Goal: Task Accomplishment & Management: Manage account settings

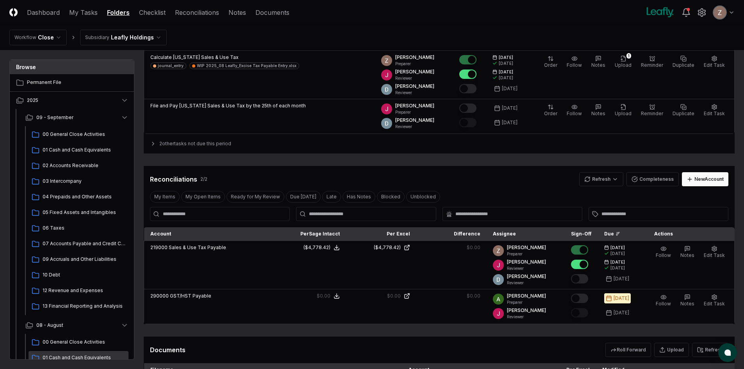
scroll to position [114, 0]
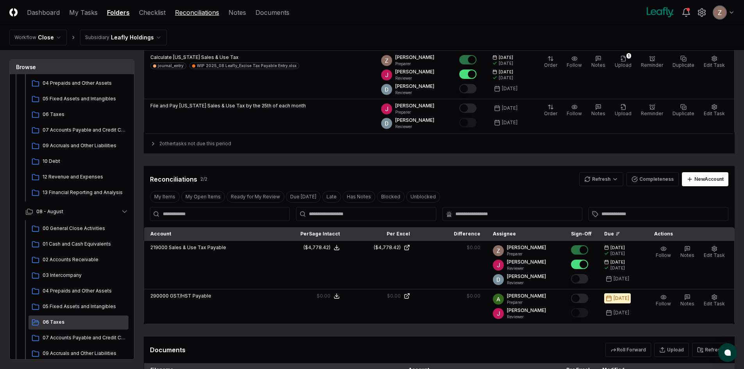
click at [189, 12] on link "Reconciliations" at bounding box center [197, 12] width 44 height 9
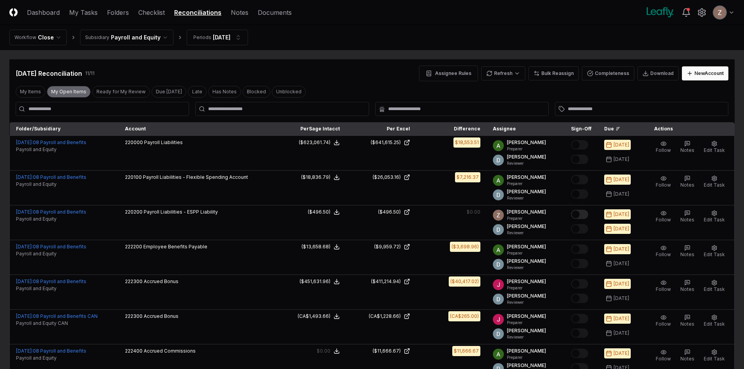
click at [58, 88] on button "My Open Items" at bounding box center [69, 92] width 44 height 12
